Goal: Download file/media

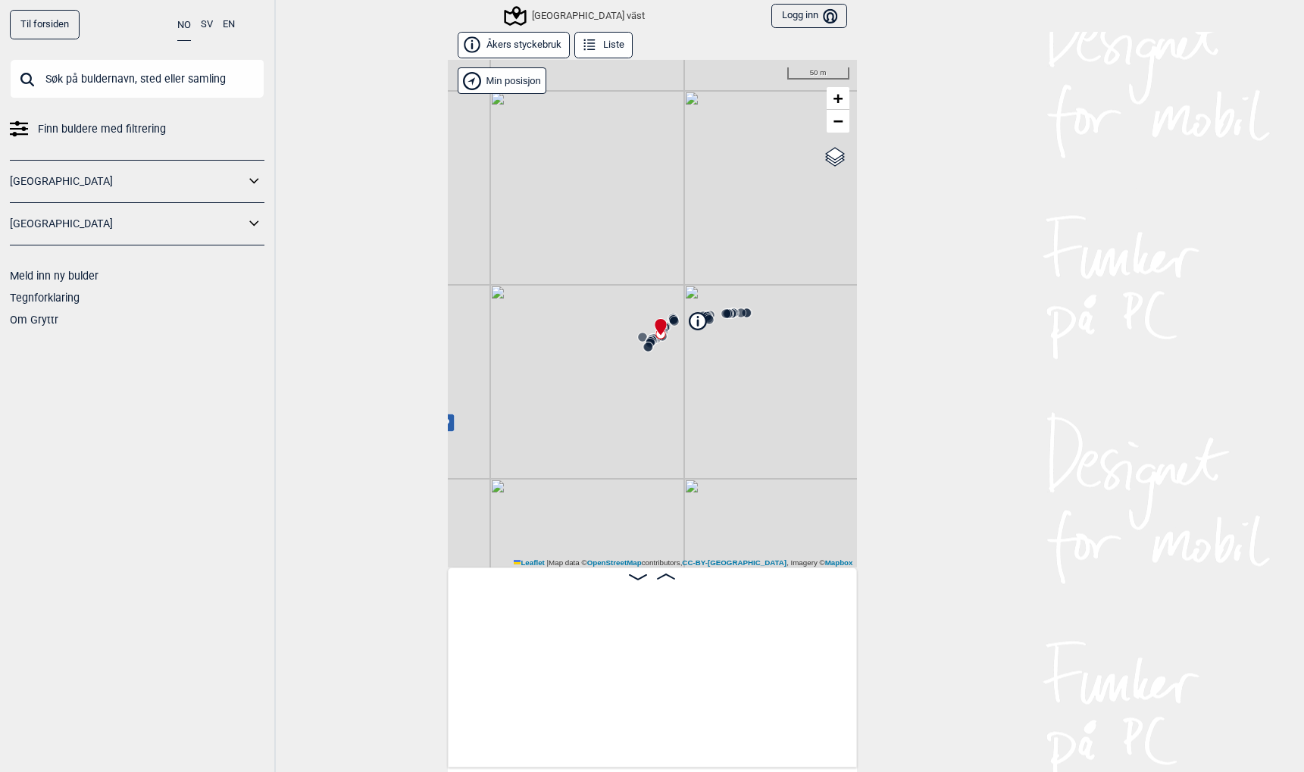
scroll to position [0, 5250]
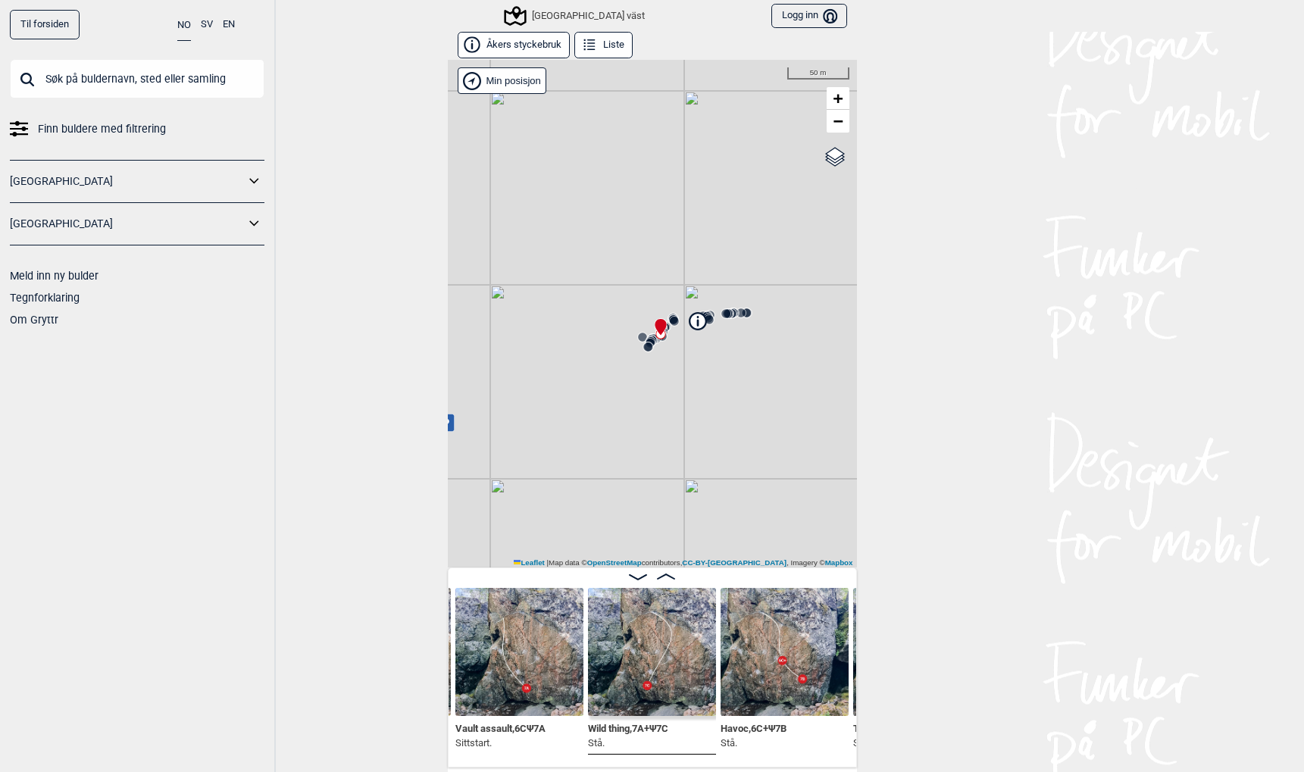
click at [42, 27] on link "Til forsiden" at bounding box center [45, 25] width 70 height 30
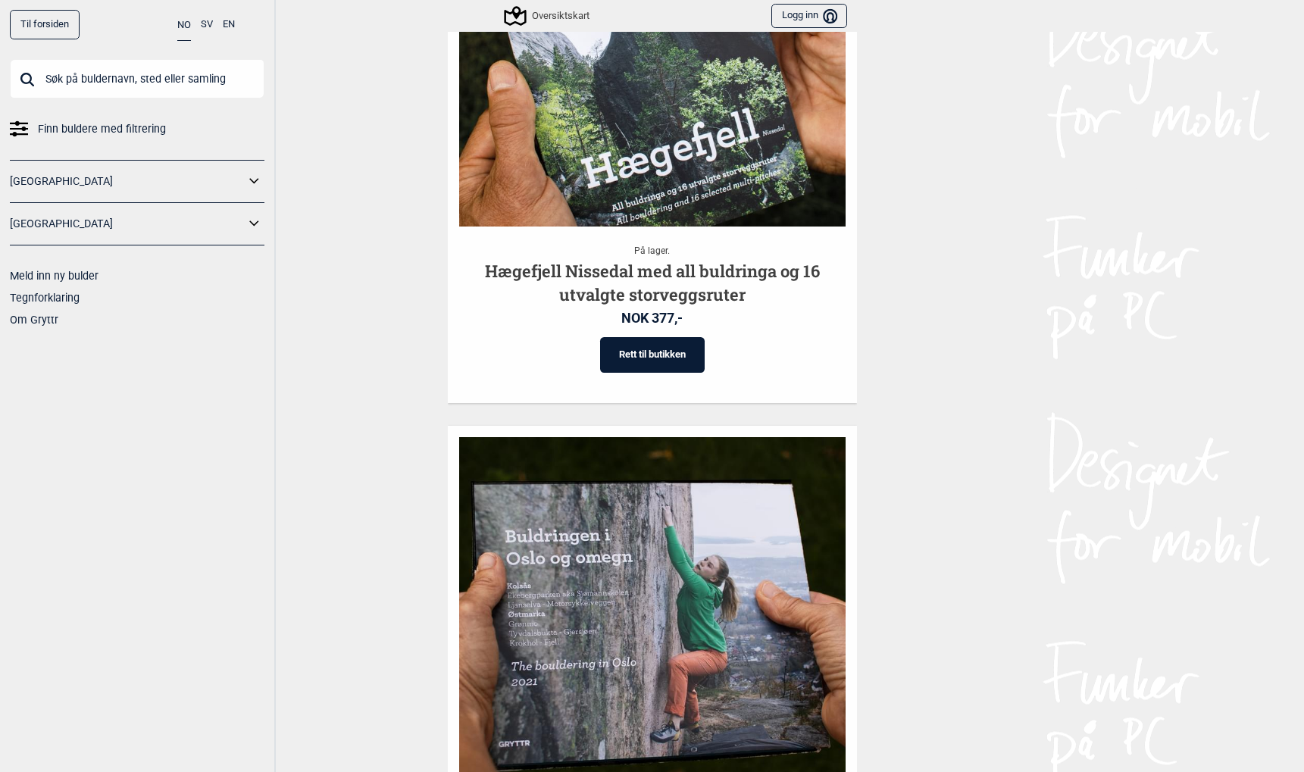
scroll to position [2059, 0]
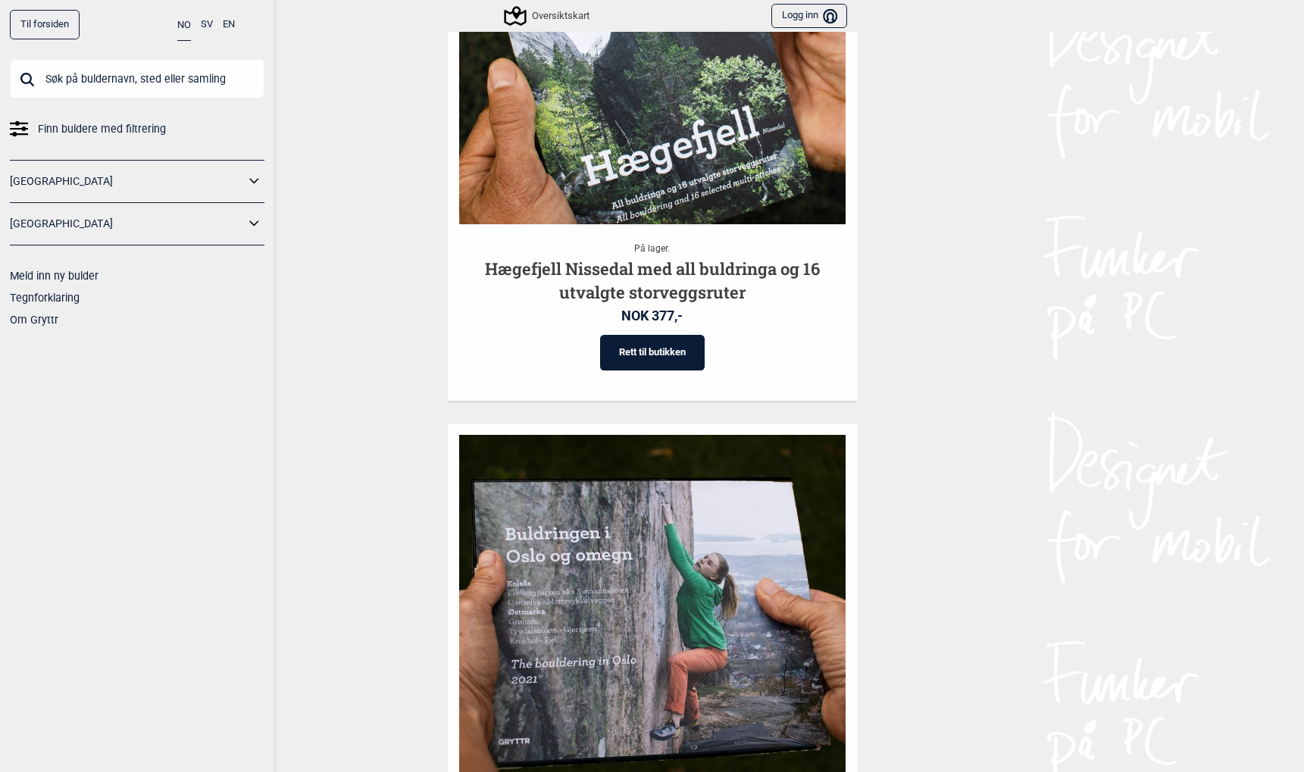
click at [252, 179] on icon at bounding box center [255, 181] width 20 height 22
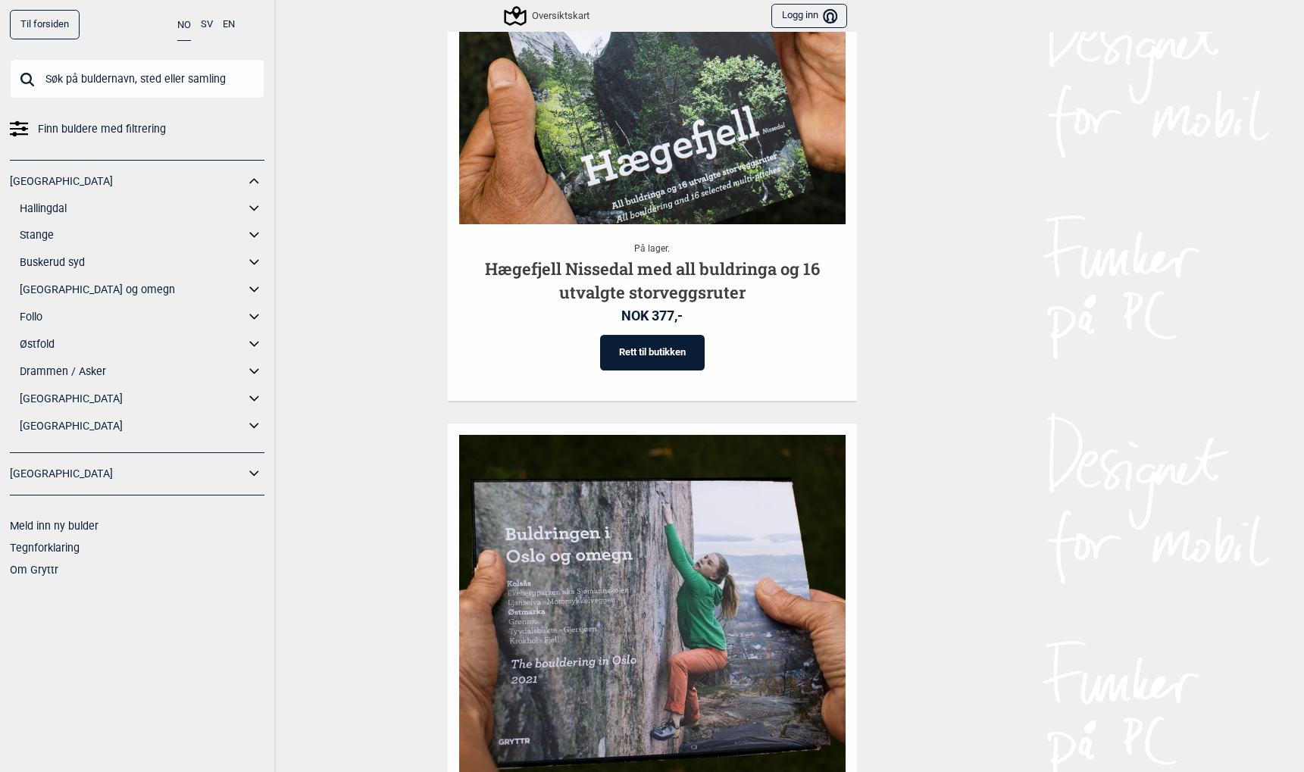
click at [253, 289] on icon at bounding box center [253, 289] width 9 height 5
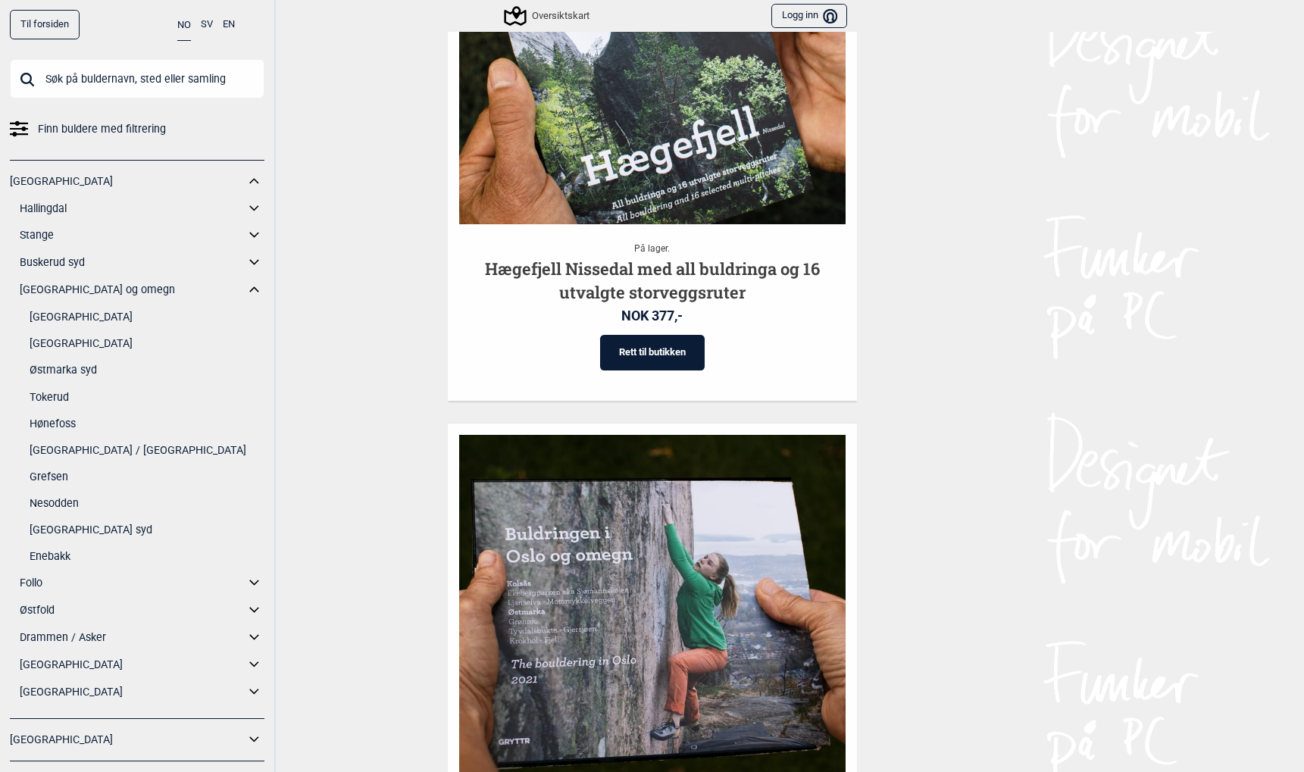
click at [82, 350] on link "[GEOGRAPHIC_DATA]" at bounding box center [147, 344] width 235 height 22
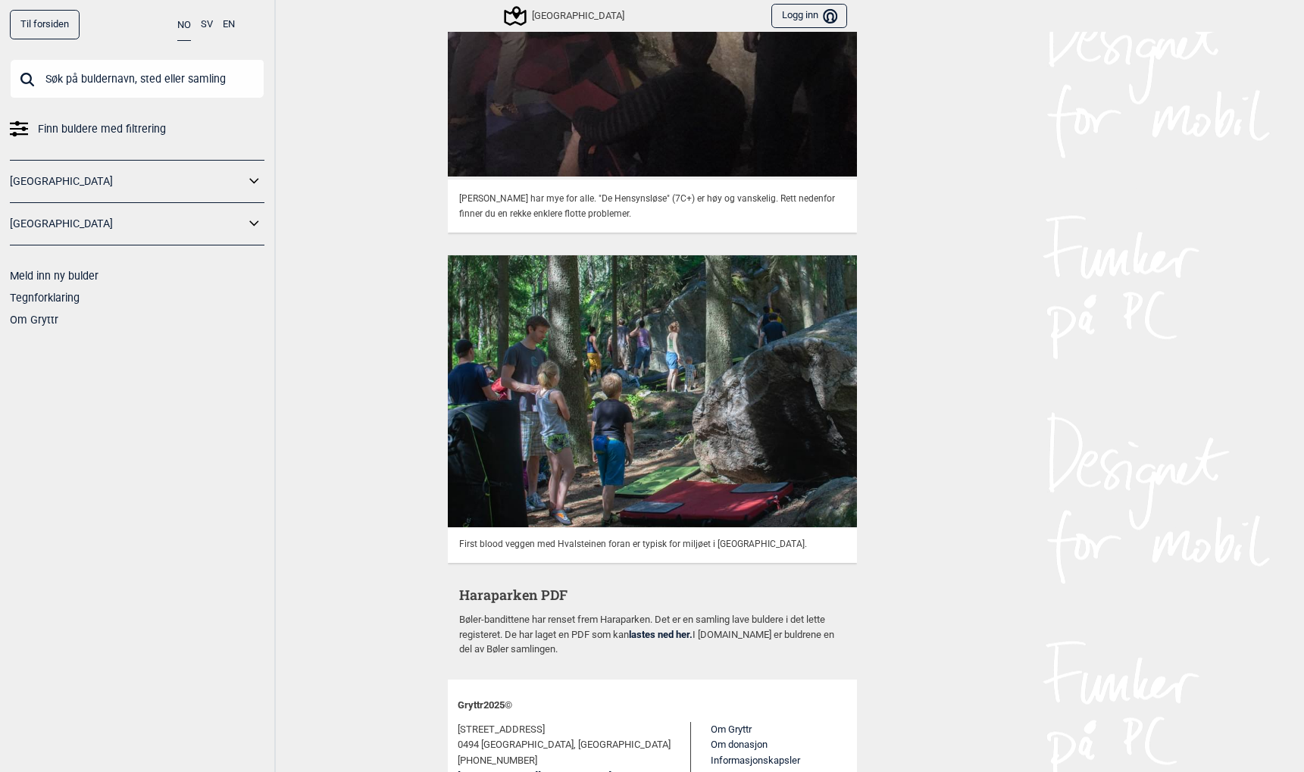
scroll to position [5251, 0]
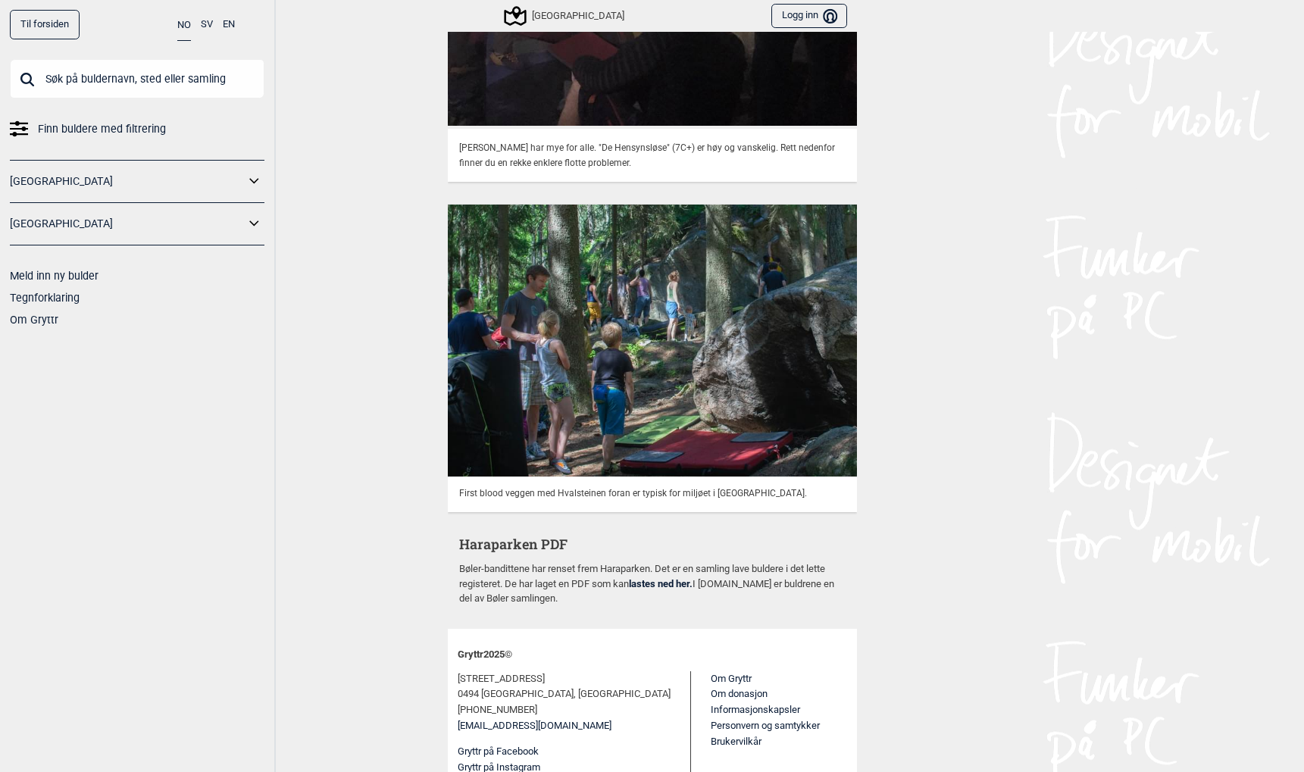
click at [657, 578] on link "lastes ned her." at bounding box center [661, 583] width 64 height 11
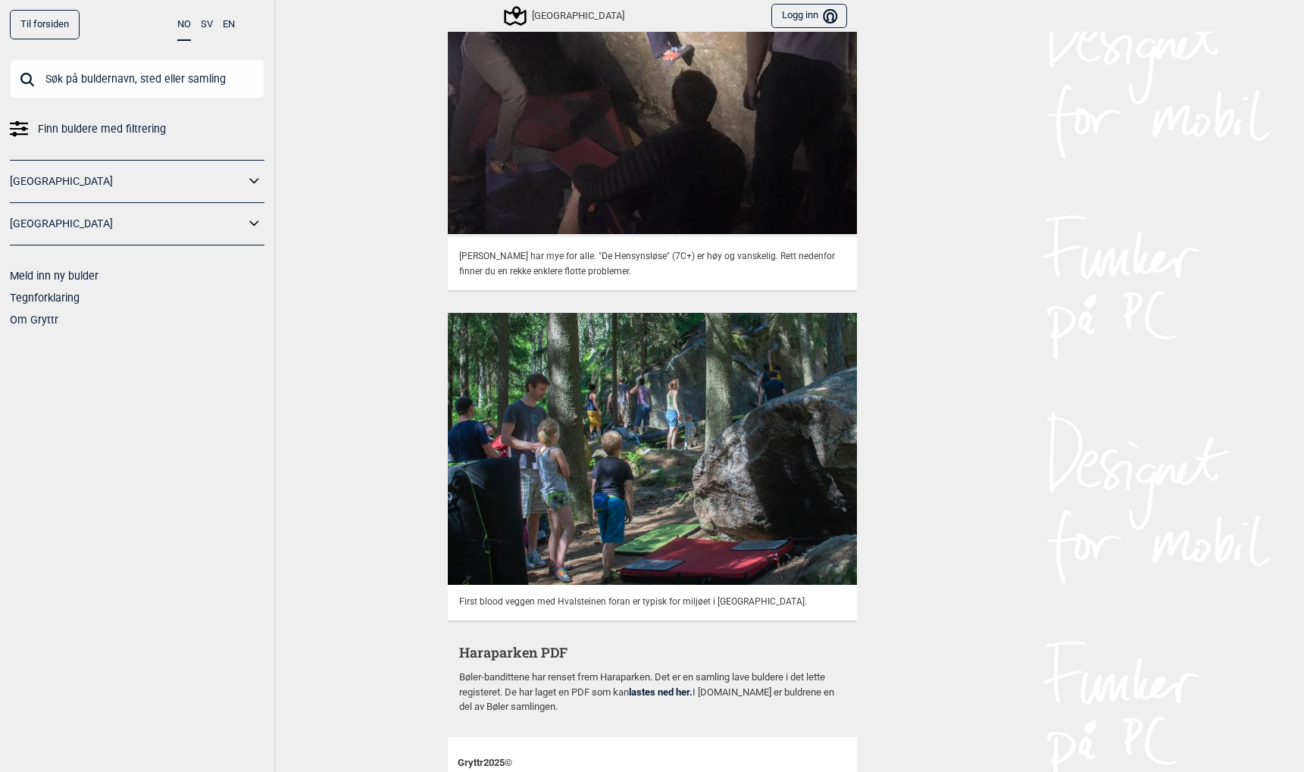
scroll to position [5251, 0]
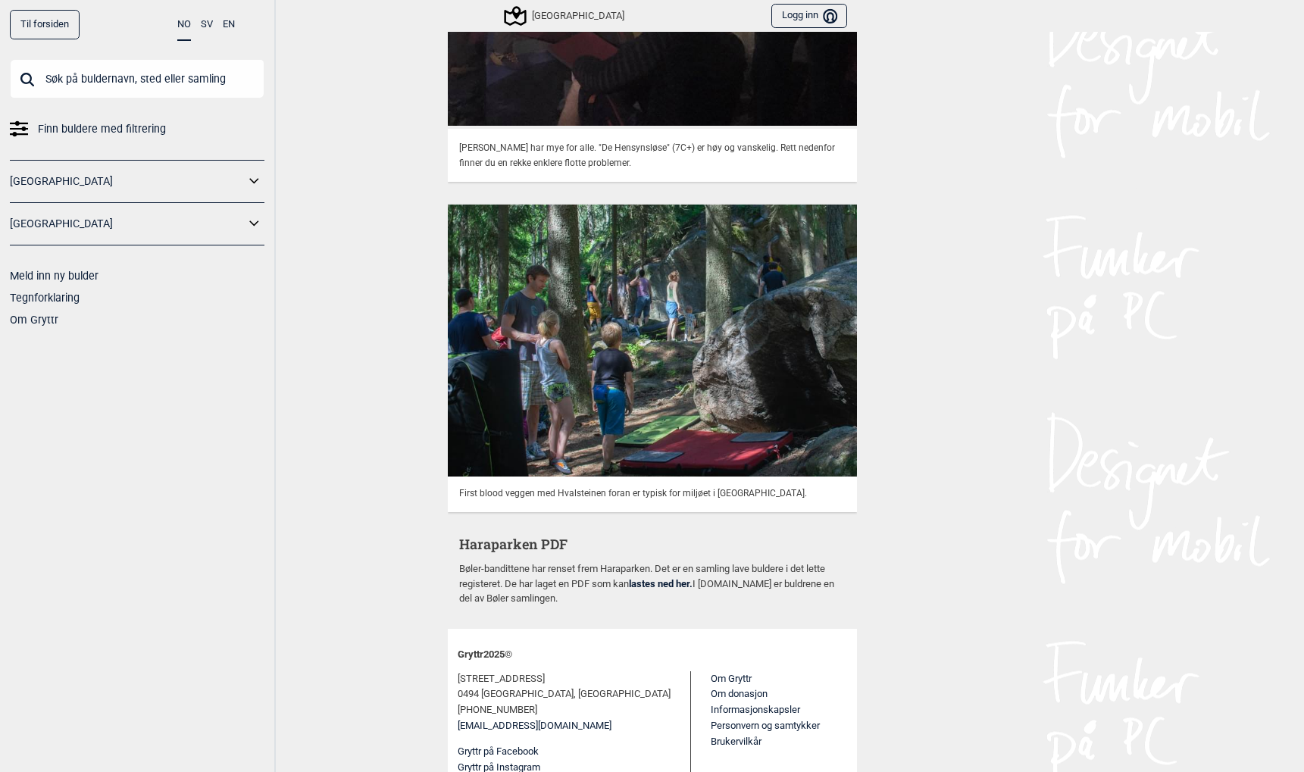
click at [252, 223] on icon at bounding box center [253, 222] width 9 height 5
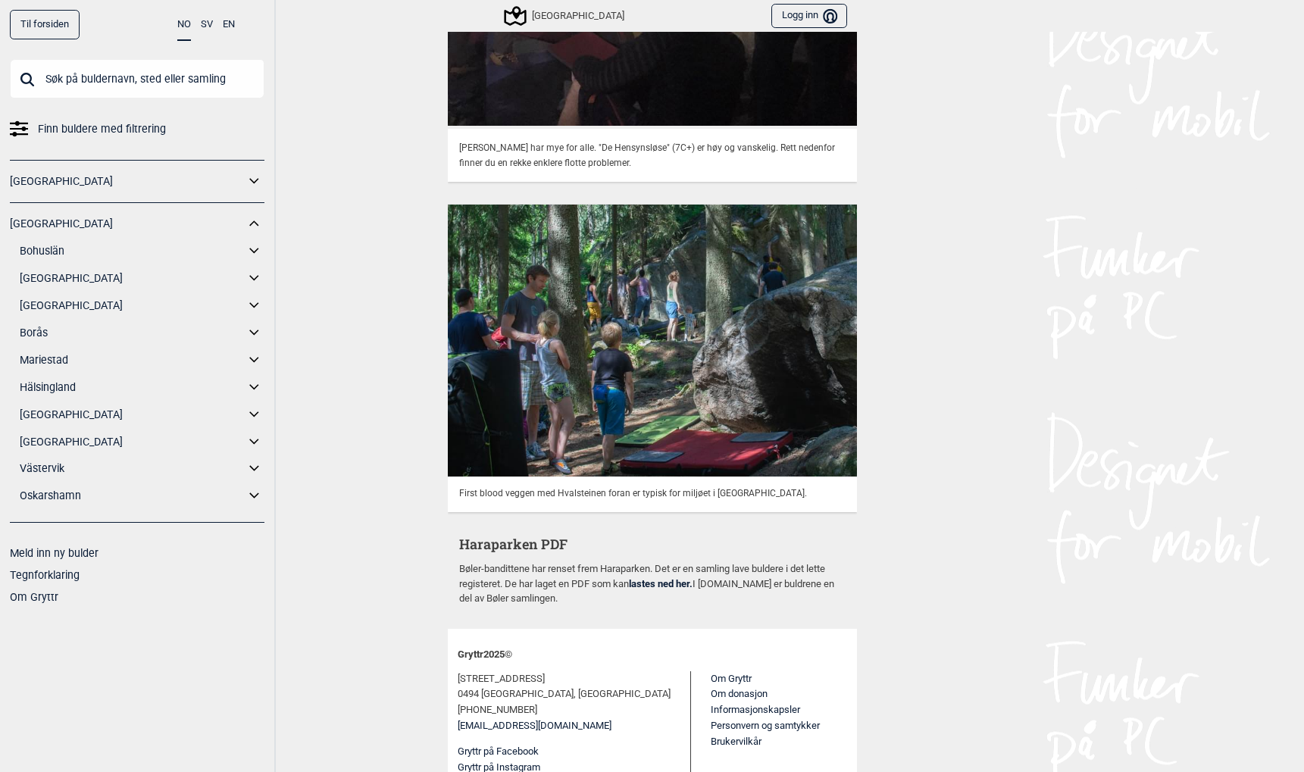
click at [251, 439] on icon at bounding box center [253, 441] width 9 height 5
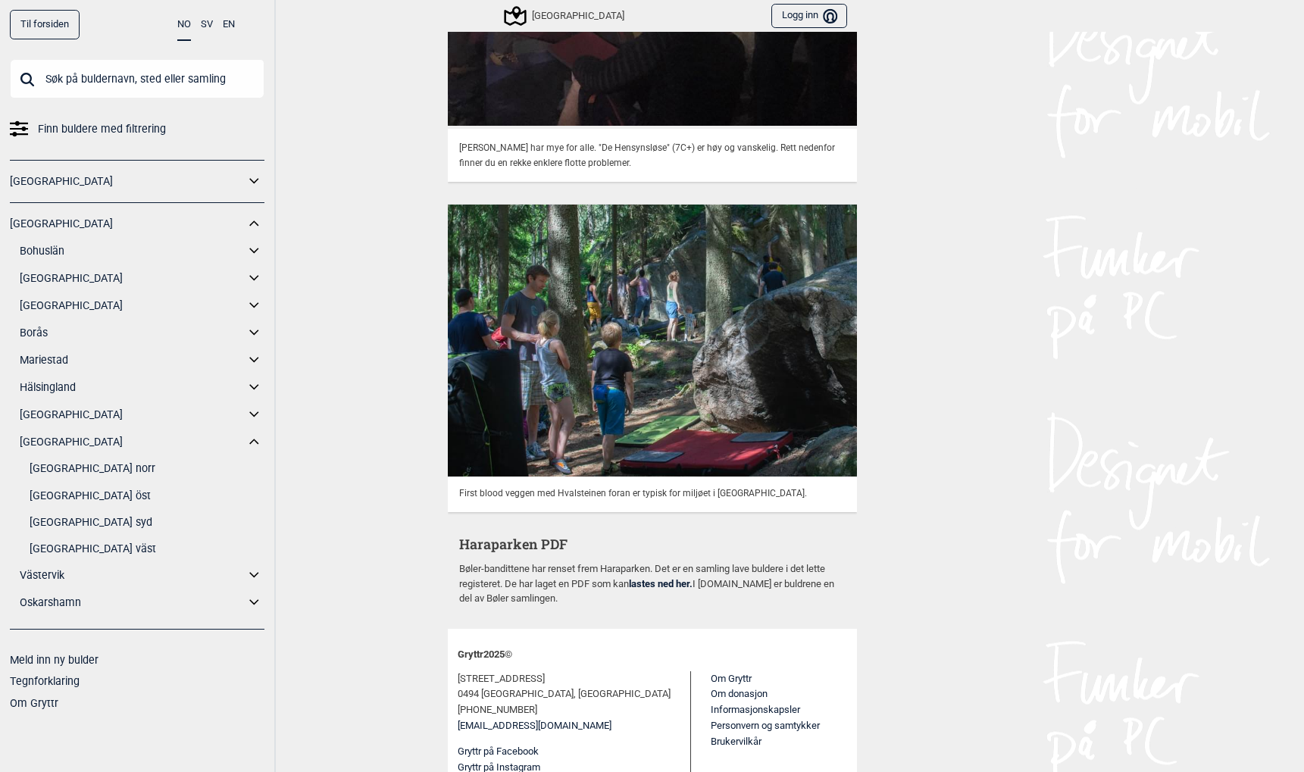
click at [84, 551] on link "[GEOGRAPHIC_DATA] väst" at bounding box center [147, 549] width 235 height 22
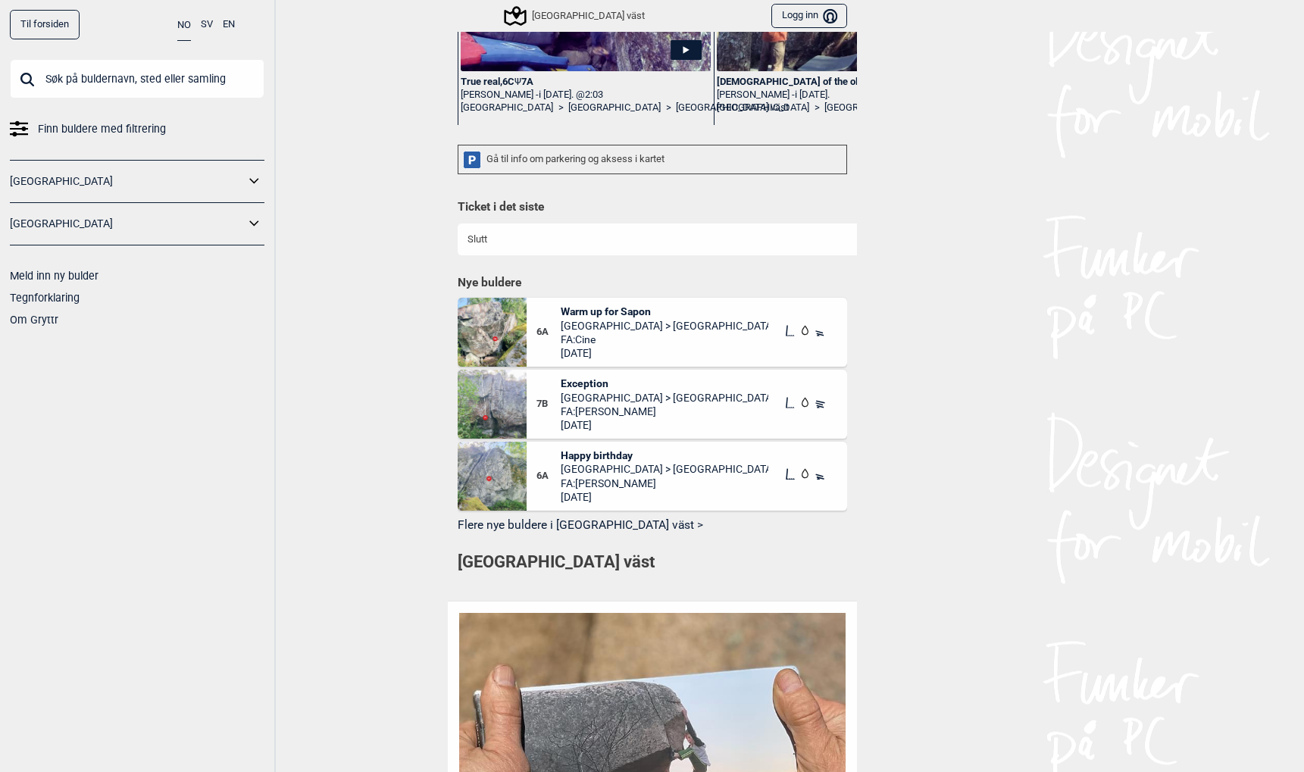
scroll to position [363, 0]
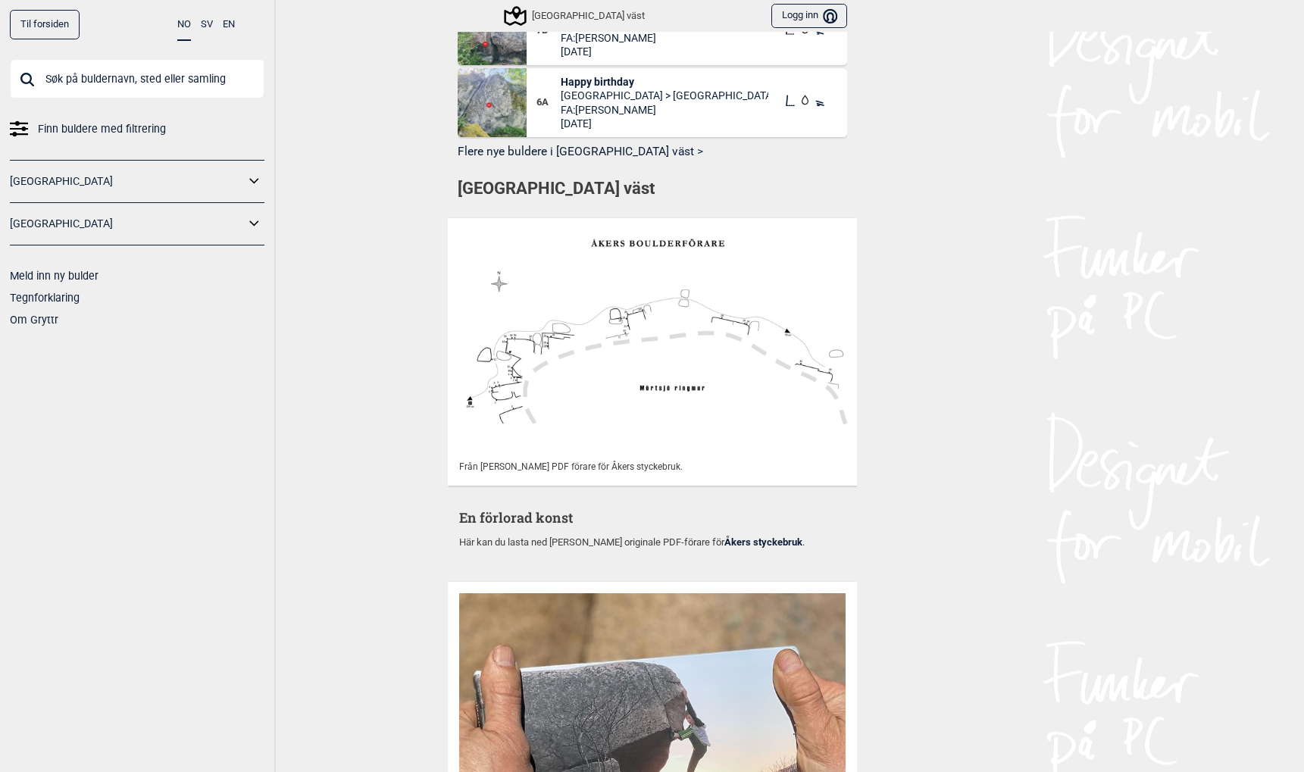
scroll to position [734, 0]
click at [608, 409] on img at bounding box center [652, 332] width 409 height 231
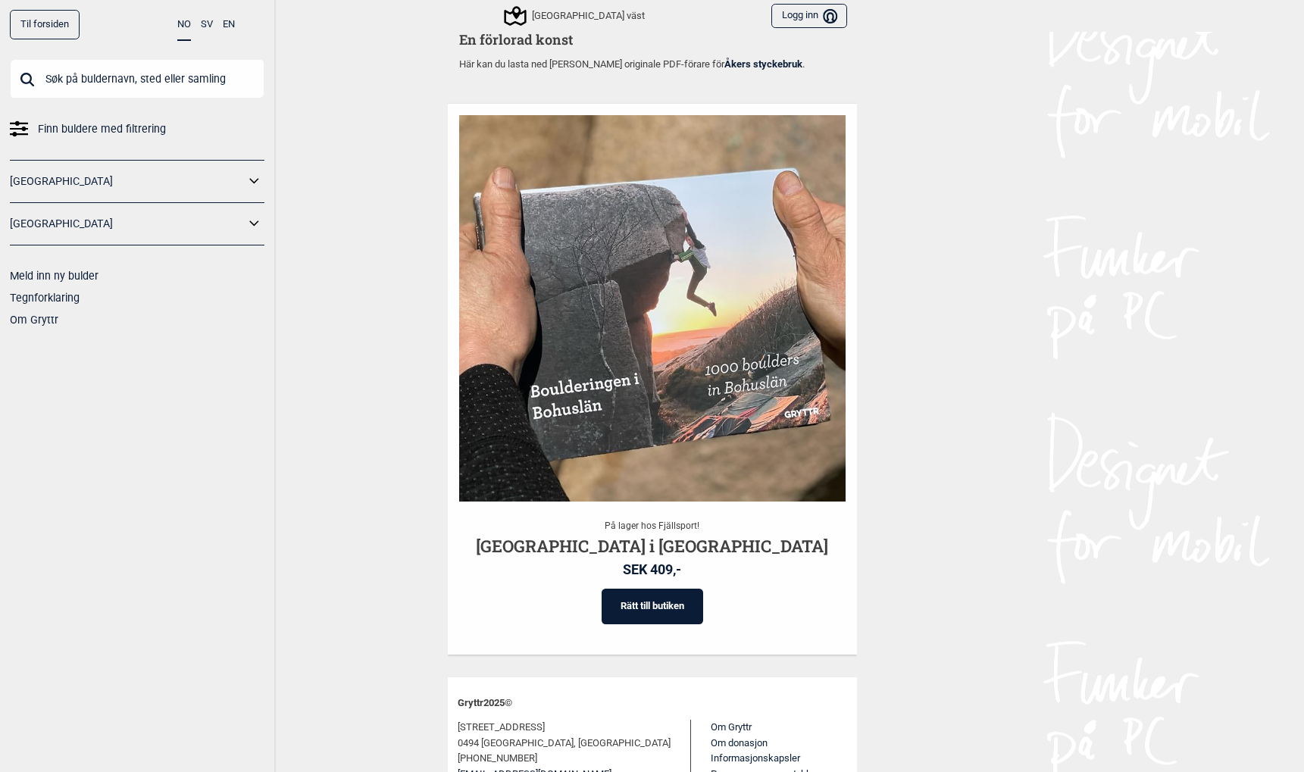
scroll to position [943, 0]
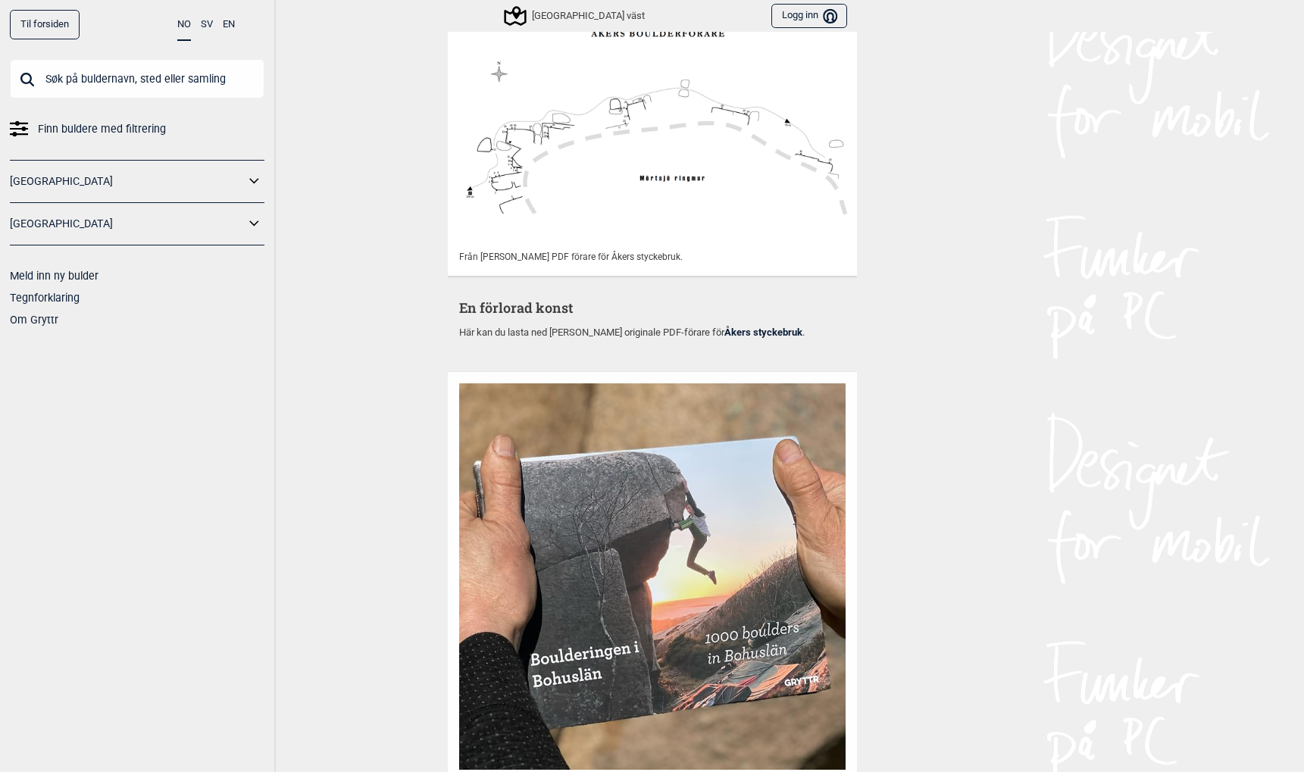
click at [760, 329] on link "Åkers styckebruk" at bounding box center [763, 332] width 78 height 11
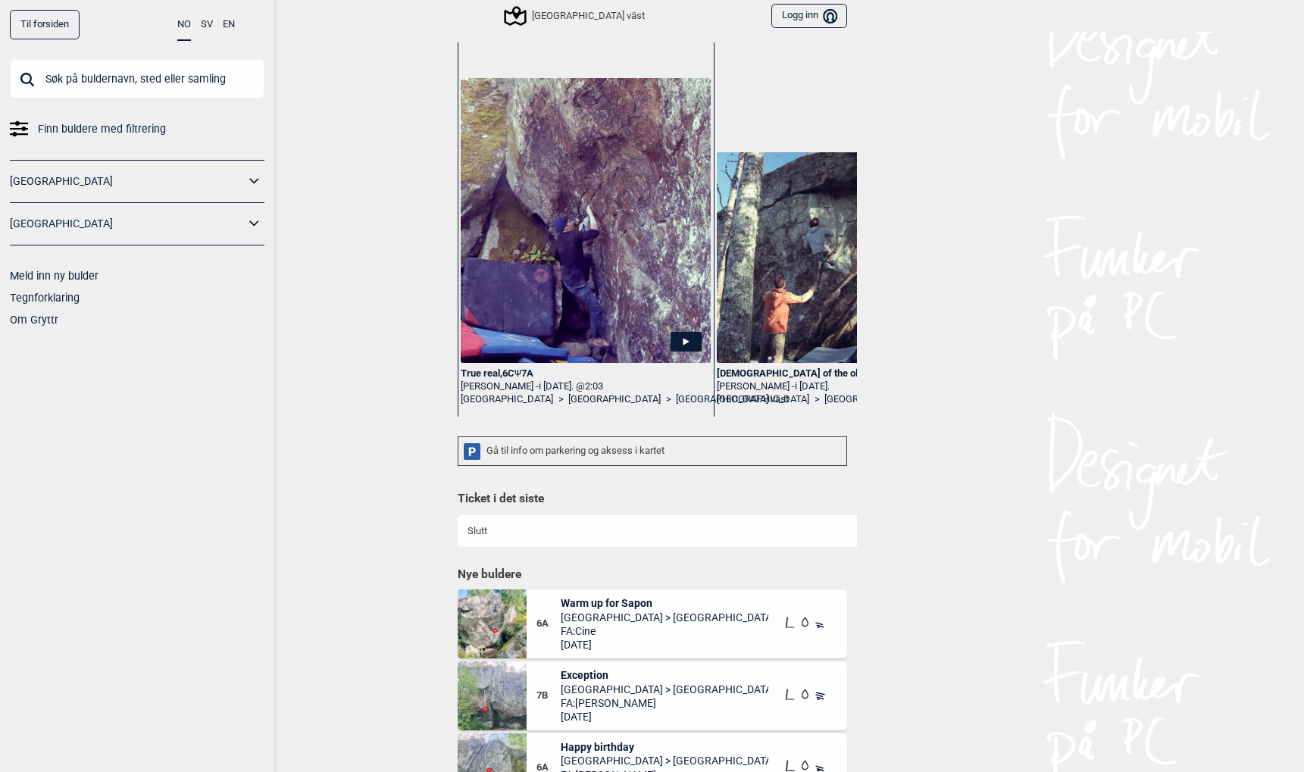
scroll to position [0, 0]
